Goal: Find specific fact: Find specific fact

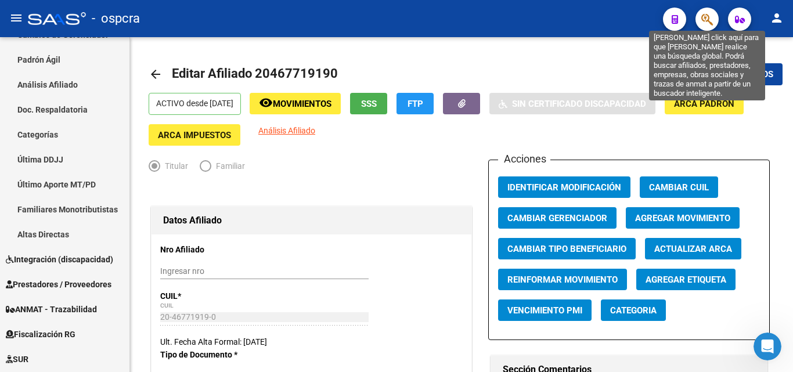
click at [711, 26] on icon "button" at bounding box center [707, 19] width 12 height 13
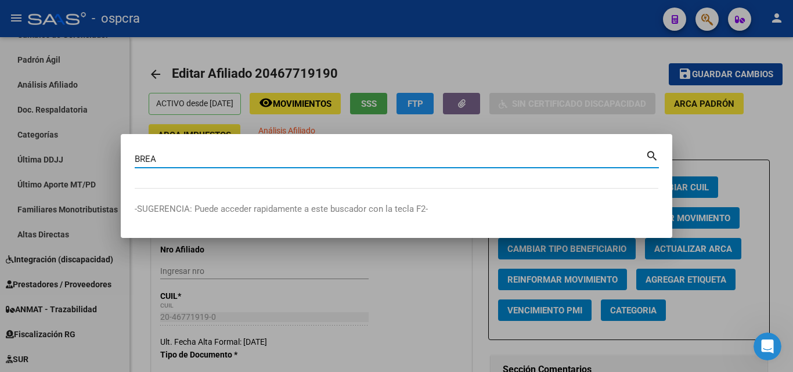
type input "BREA"
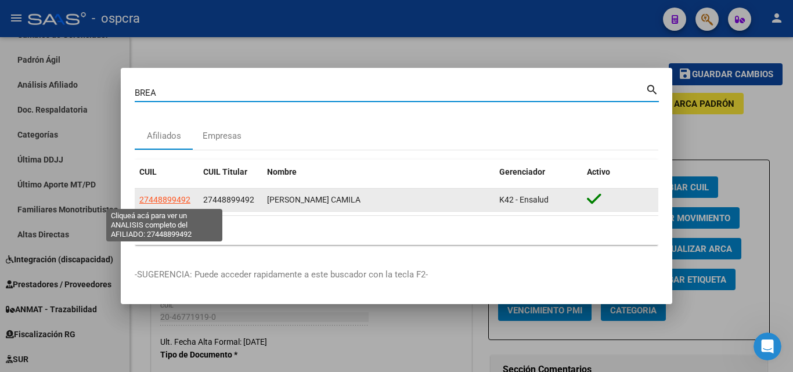
click at [156, 197] on span "27448899492" at bounding box center [164, 199] width 51 height 9
type textarea "27448899492"
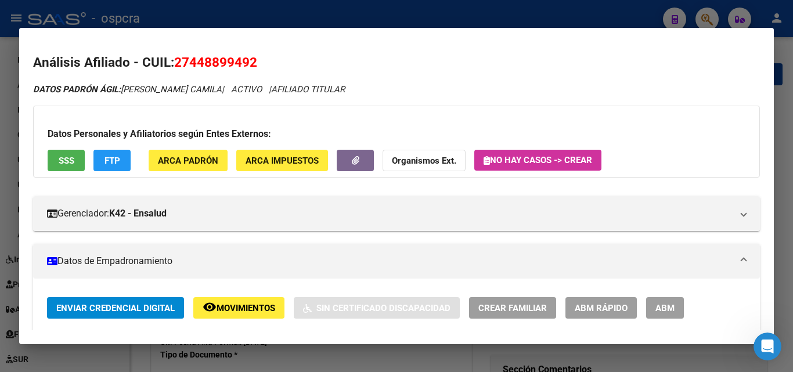
drag, startPoint x: 190, startPoint y: 61, endPoint x: 251, endPoint y: 56, distance: 60.6
click at [251, 56] on span "27448899492" at bounding box center [215, 62] width 83 height 15
copy span "44889949"
click at [785, 121] on div at bounding box center [396, 186] width 793 height 372
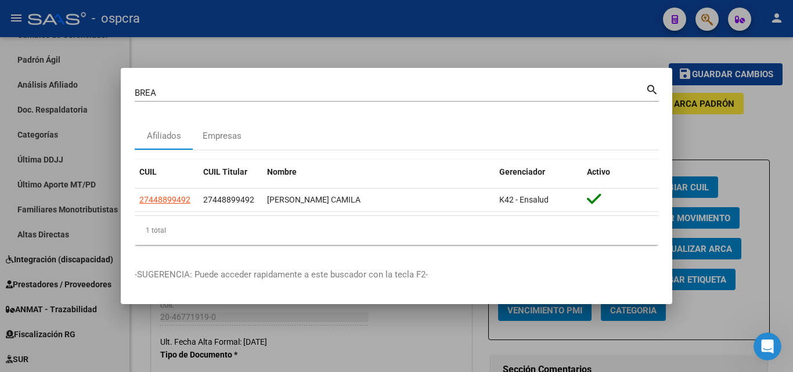
click at [402, 52] on div at bounding box center [396, 186] width 793 height 372
